Goal: Information Seeking & Learning: Check status

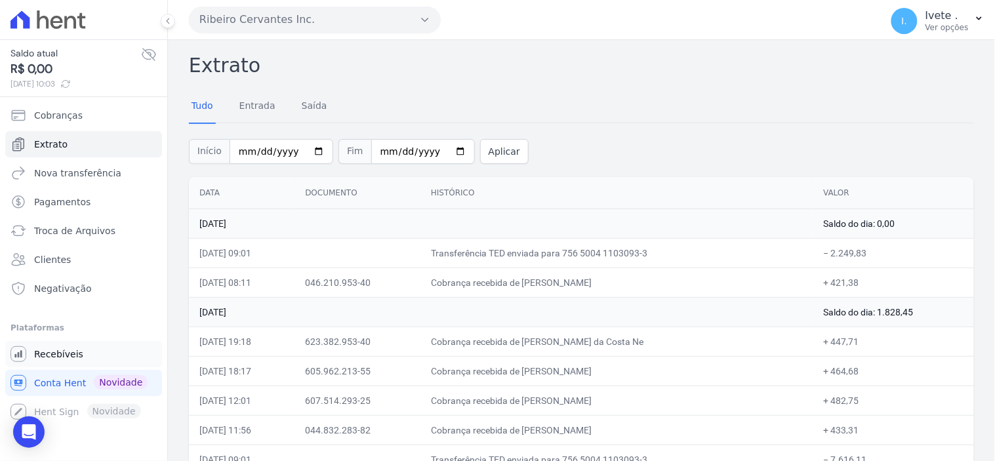
click at [60, 361] on link "Recebíveis" at bounding box center [83, 354] width 157 height 26
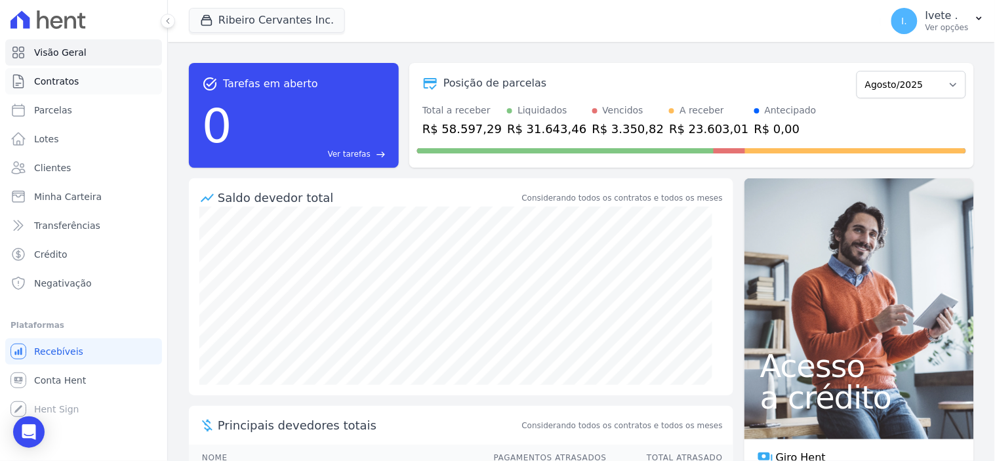
click at [61, 77] on span "Contratos" at bounding box center [56, 81] width 45 height 13
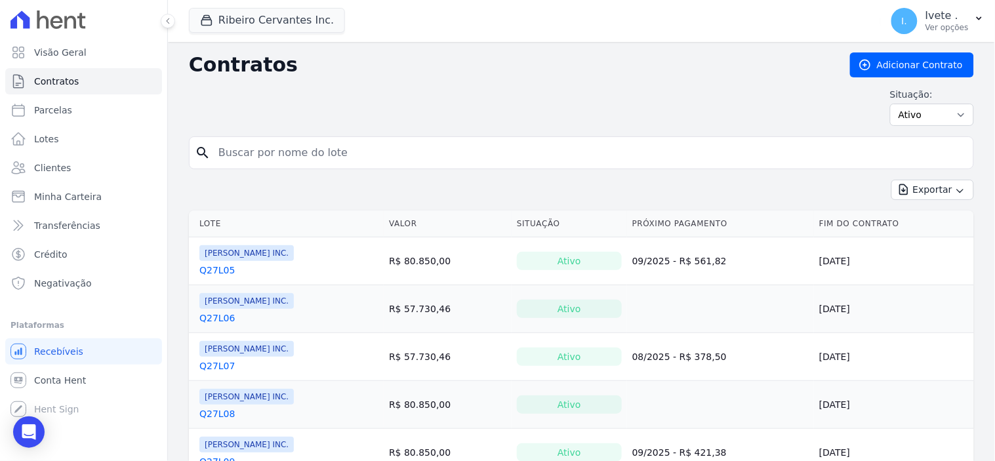
click at [254, 151] on input "search" at bounding box center [590, 153] width 758 height 26
type input "q61l30"
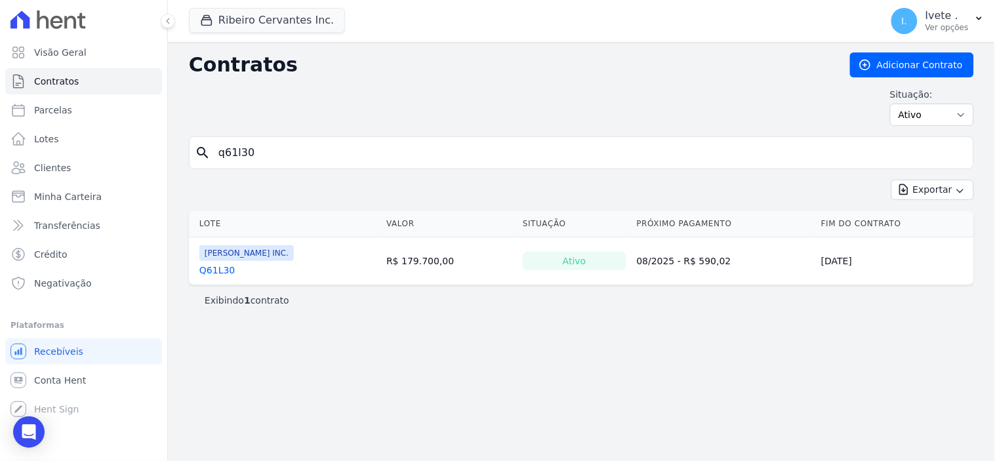
click at [224, 267] on link "Q61L30" at bounding box center [216, 270] width 35 height 13
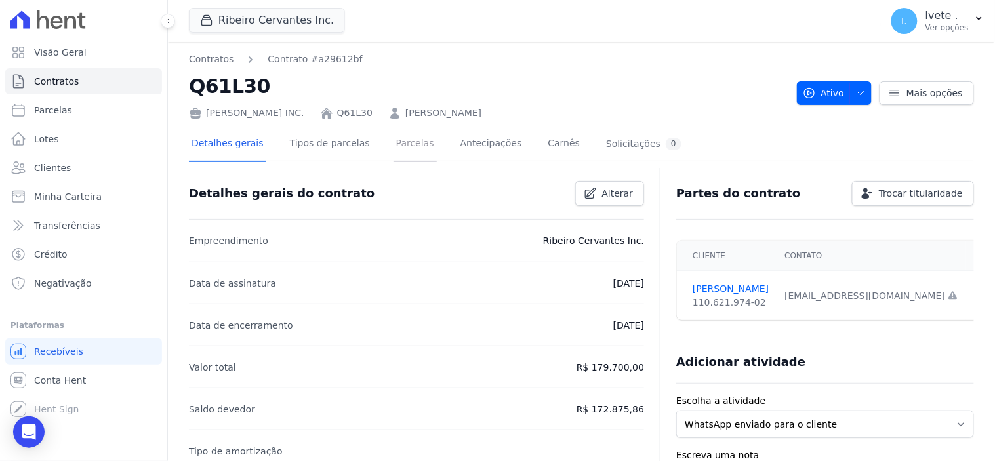
click at [398, 147] on link "Parcelas" at bounding box center [415, 144] width 43 height 35
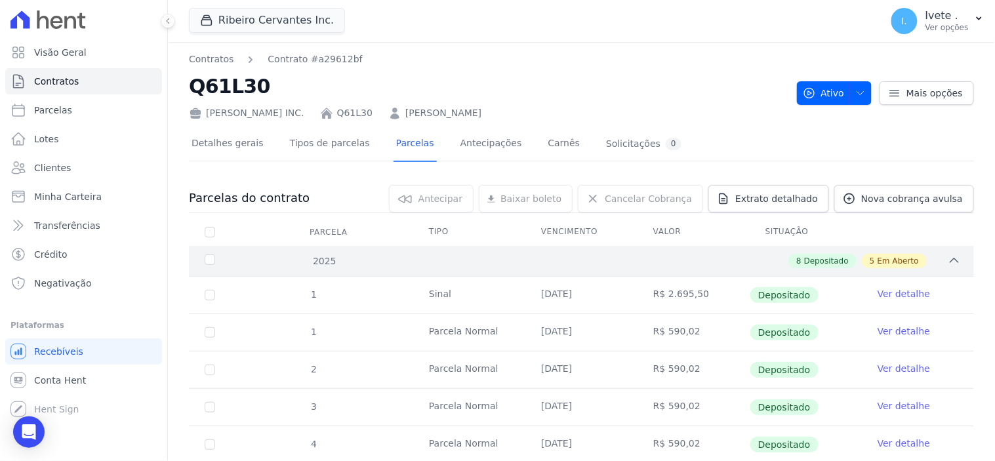
click at [948, 260] on icon at bounding box center [954, 260] width 13 height 13
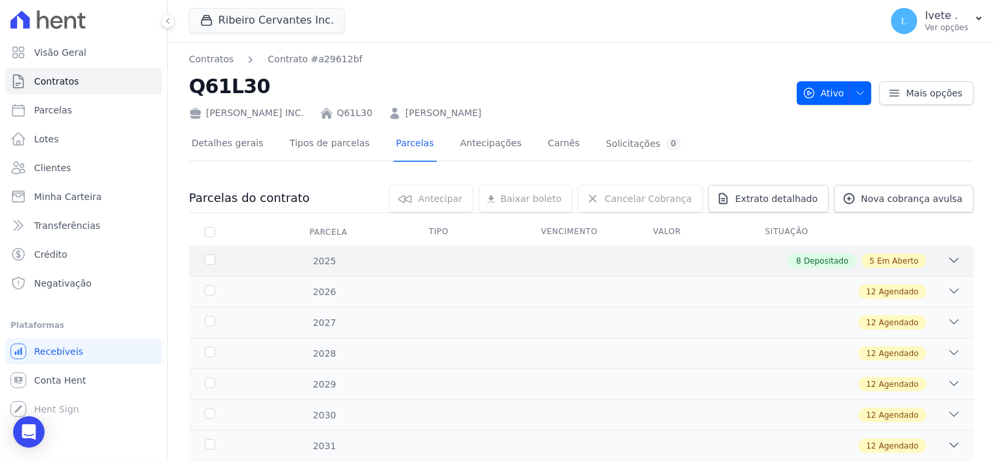
click at [730, 258] on div "8 Depositado 5 Em Aberto" at bounding box center [620, 261] width 682 height 14
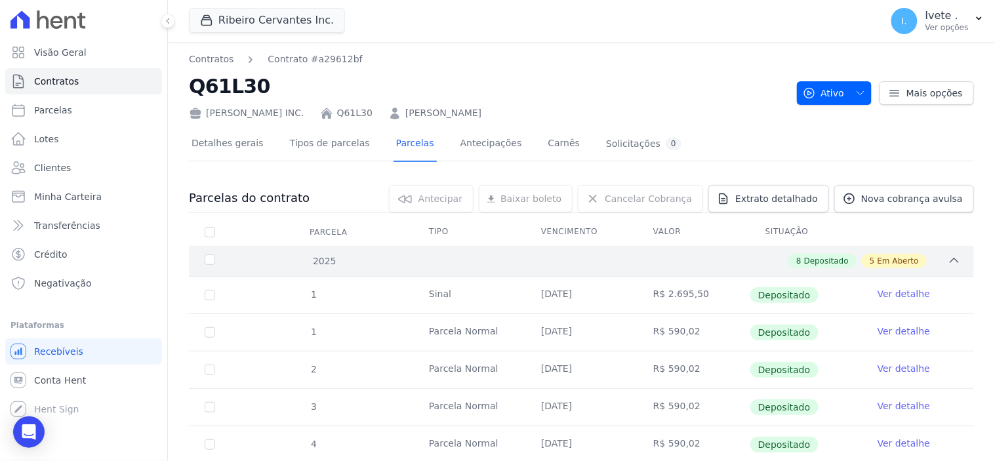
click at [948, 259] on icon at bounding box center [954, 260] width 13 height 13
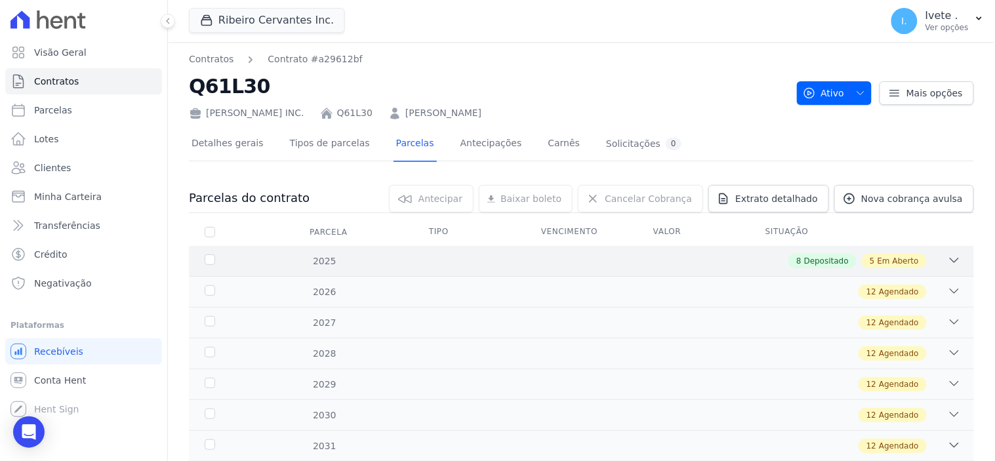
click at [772, 260] on div "8 Depositado 5 Em Aberto" at bounding box center [620, 261] width 682 height 14
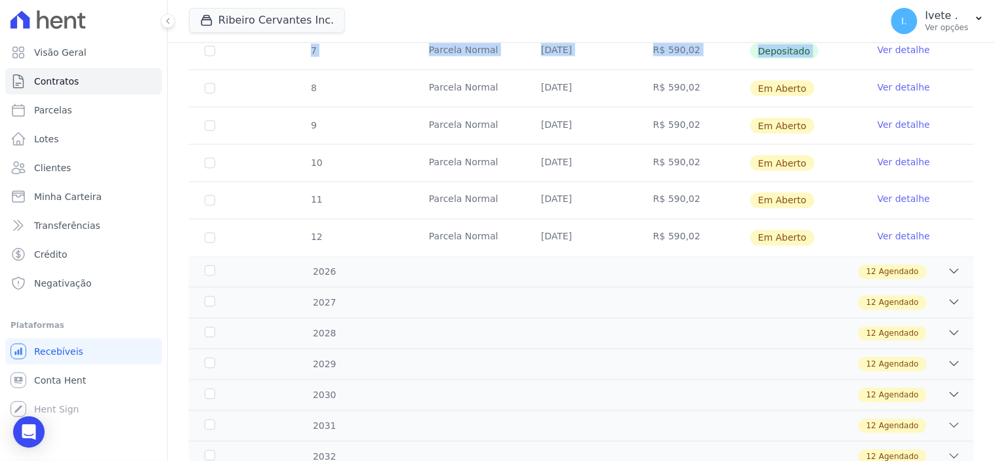
scroll to position [463, 0]
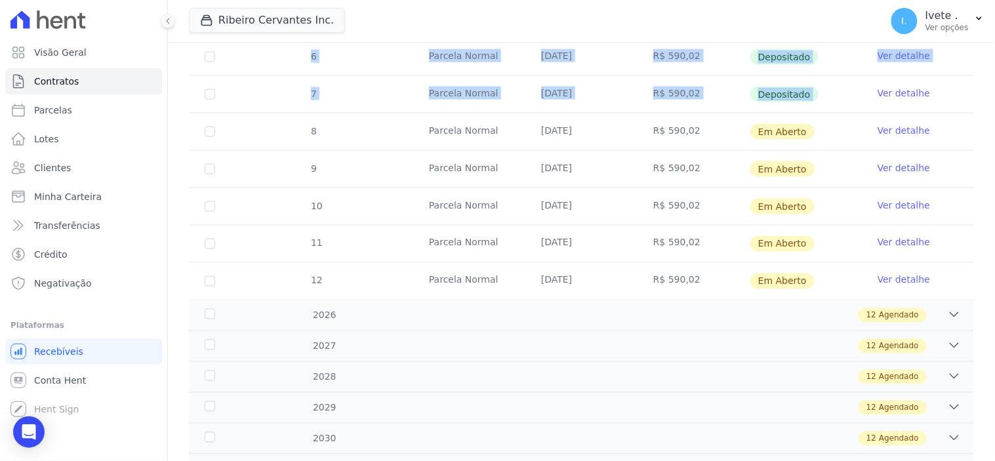
drag, startPoint x: 241, startPoint y: 291, endPoint x: 854, endPoint y: 97, distance: 642.8
click at [854, 97] on tbody "1 [GEOGRAPHIC_DATA] [DATE] R$ 2.695,50 Depositado Ver detalhe 1 [GEOGRAPHIC_DAT…" at bounding box center [581, 57] width 785 height 486
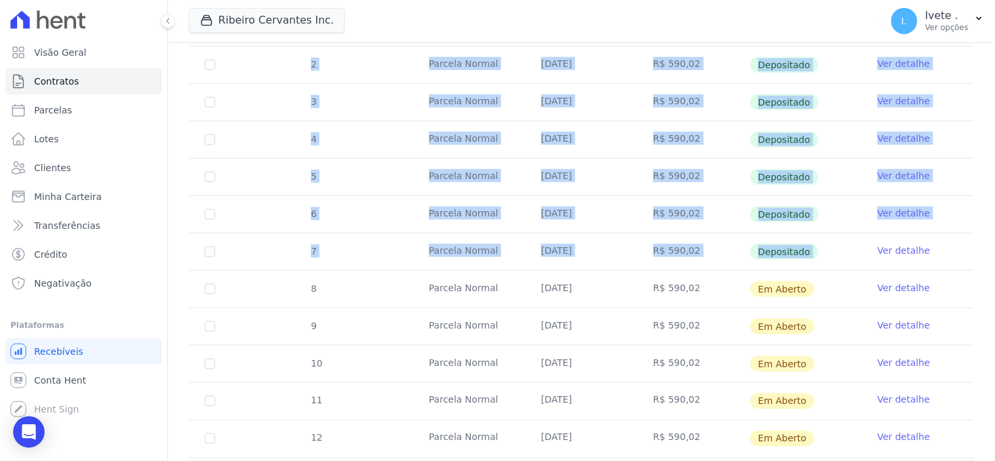
scroll to position [279, 0]
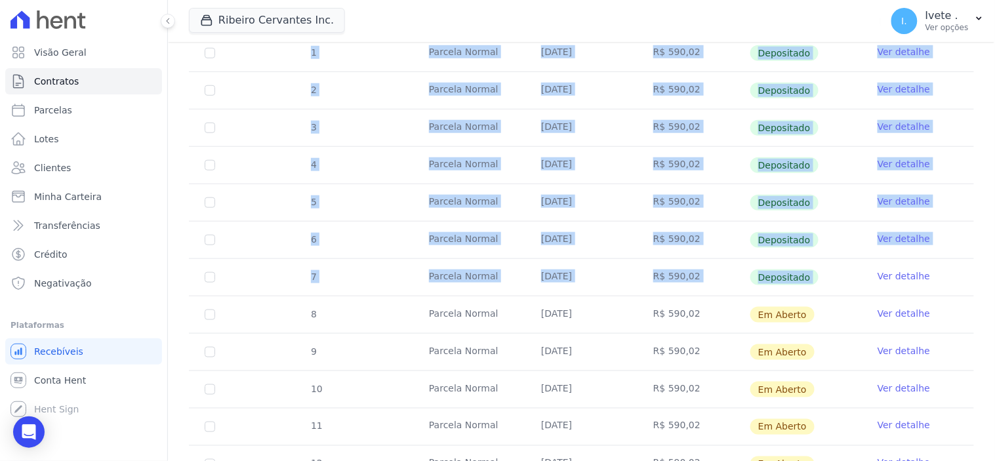
copy tbody "1 Sinal [DATE] R$ 2.695,50 Depositado Ver detalhe 1 Parcela Normal [DATE] R$ 59…"
click at [234, 176] on tr "4 [GEOGRAPHIC_DATA] [DATE] R$ 590,02 Depositado Ver detalhe" at bounding box center [581, 164] width 785 height 37
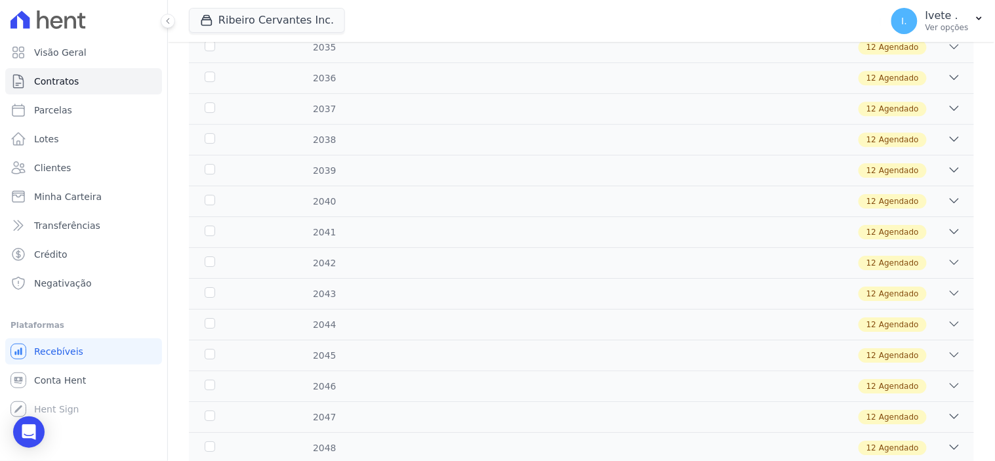
scroll to position [1081, 0]
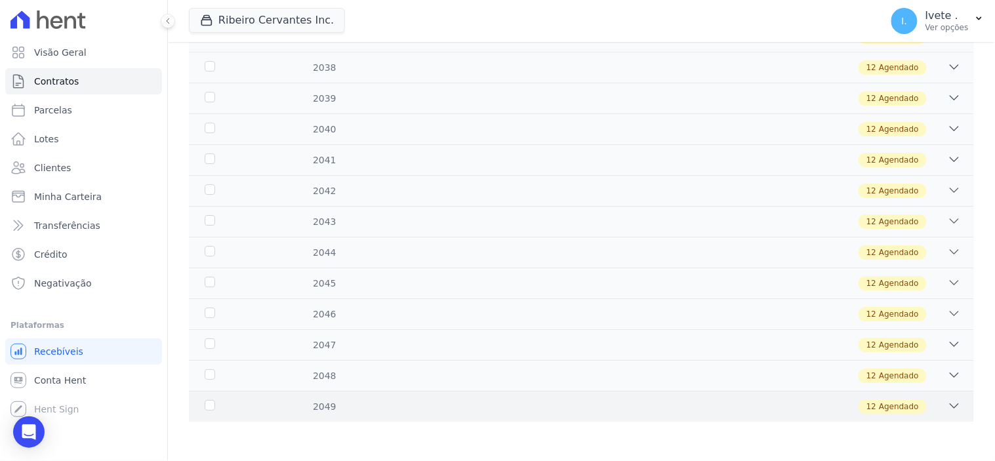
click at [867, 407] on span "12" at bounding box center [872, 407] width 10 height 12
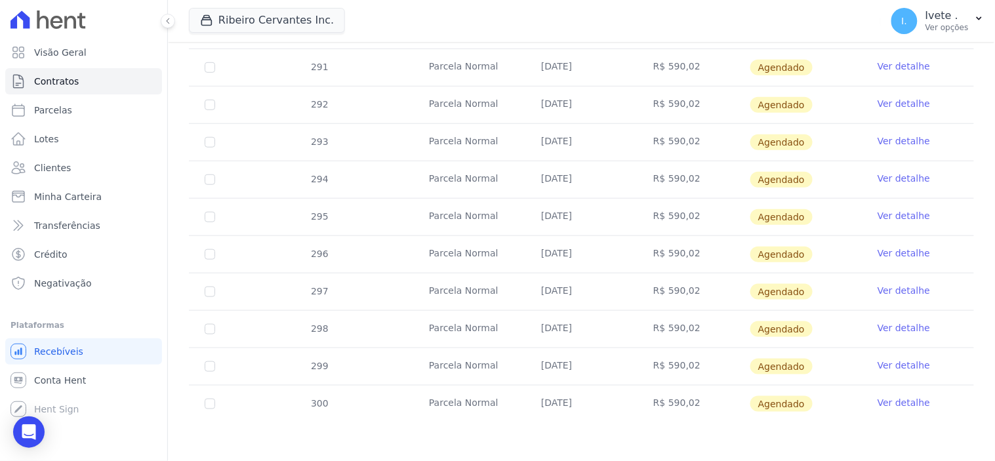
scroll to position [1531, 0]
drag, startPoint x: 213, startPoint y: 401, endPoint x: 617, endPoint y: 413, distance: 403.7
click at [619, 415] on tr "300 [GEOGRAPHIC_DATA] [DATE] R$ 590,02 [GEOGRAPHIC_DATA] Ver detalhe" at bounding box center [581, 402] width 785 height 37
drag, startPoint x: 305, startPoint y: 402, endPoint x: 600, endPoint y: 418, distance: 295.7
click at [644, 412] on tr "300 [GEOGRAPHIC_DATA] [DATE] R$ 590,02 [GEOGRAPHIC_DATA] Ver detalhe" at bounding box center [581, 402] width 785 height 37
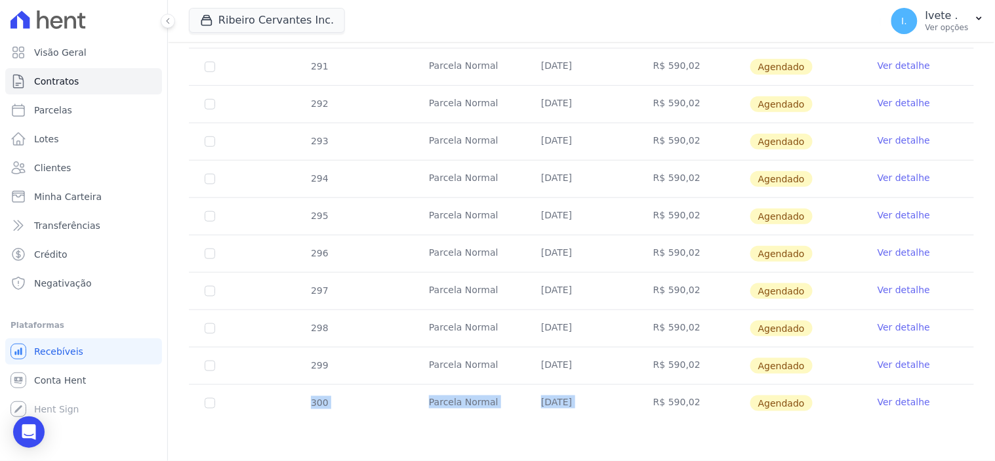
copy tr "300 Parcela Normal [DATE]"
